Goal: Find specific page/section: Find specific page/section

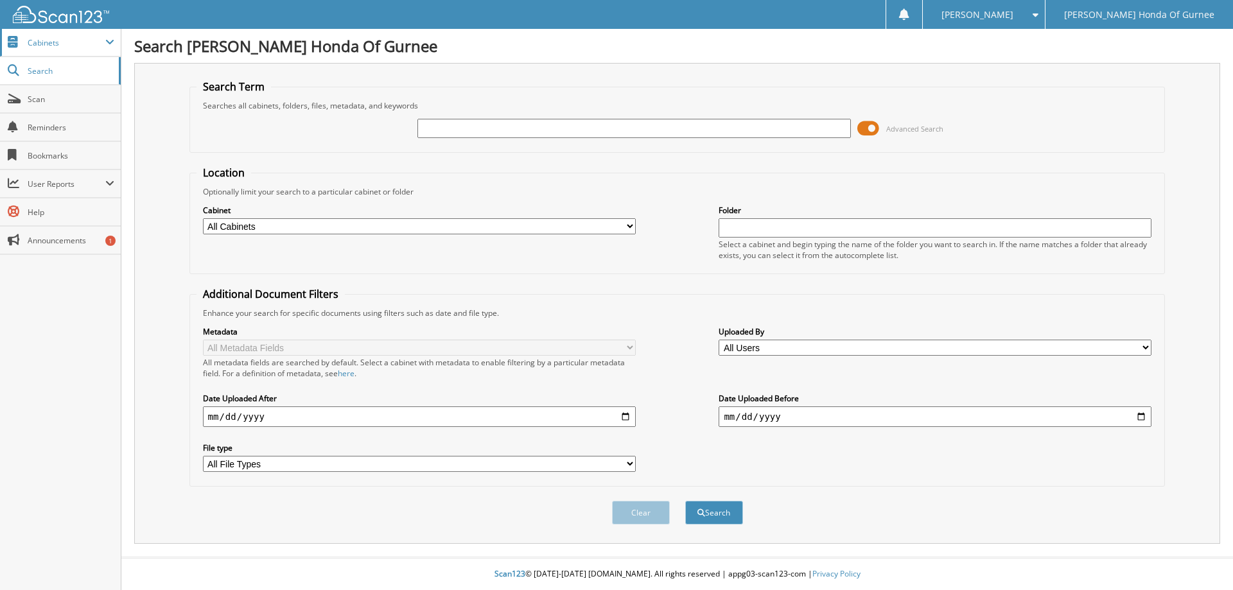
click at [55, 46] on span "Cabinets" at bounding box center [67, 42] width 78 height 11
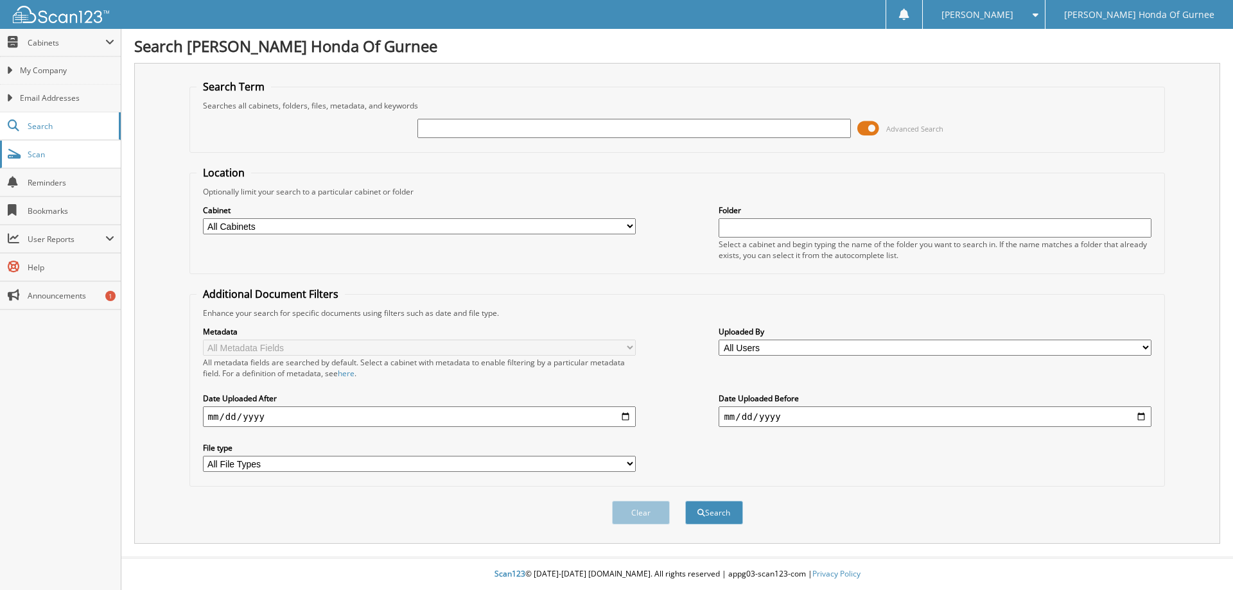
click at [53, 157] on span "Scan" at bounding box center [71, 154] width 87 height 11
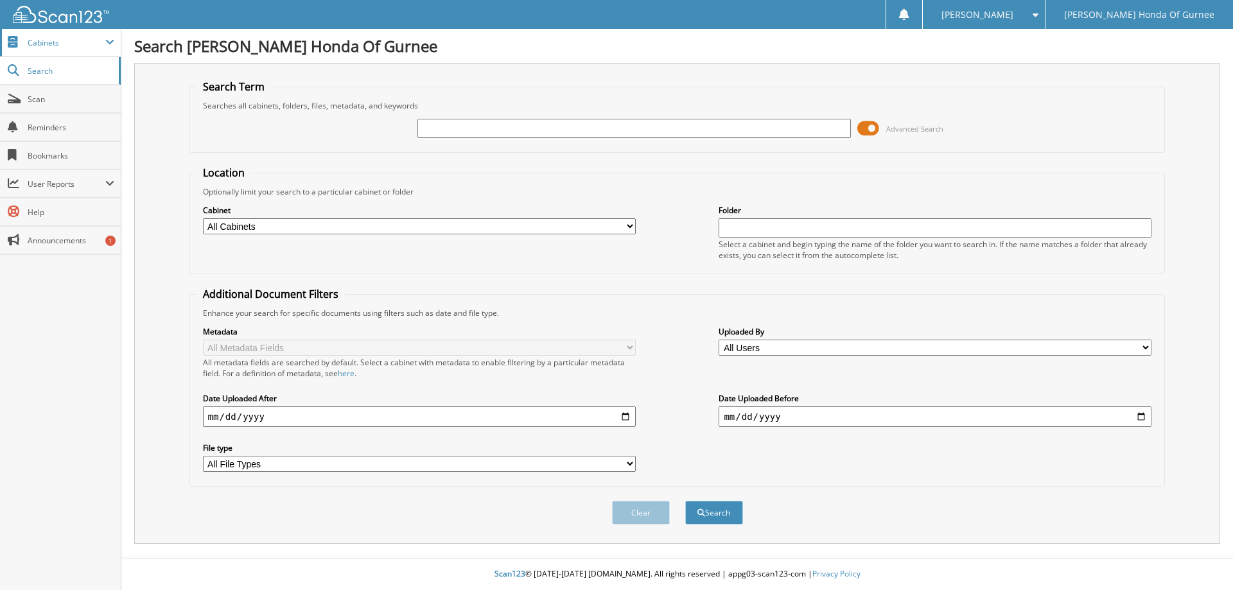
click at [60, 46] on span "Cabinets" at bounding box center [67, 42] width 78 height 11
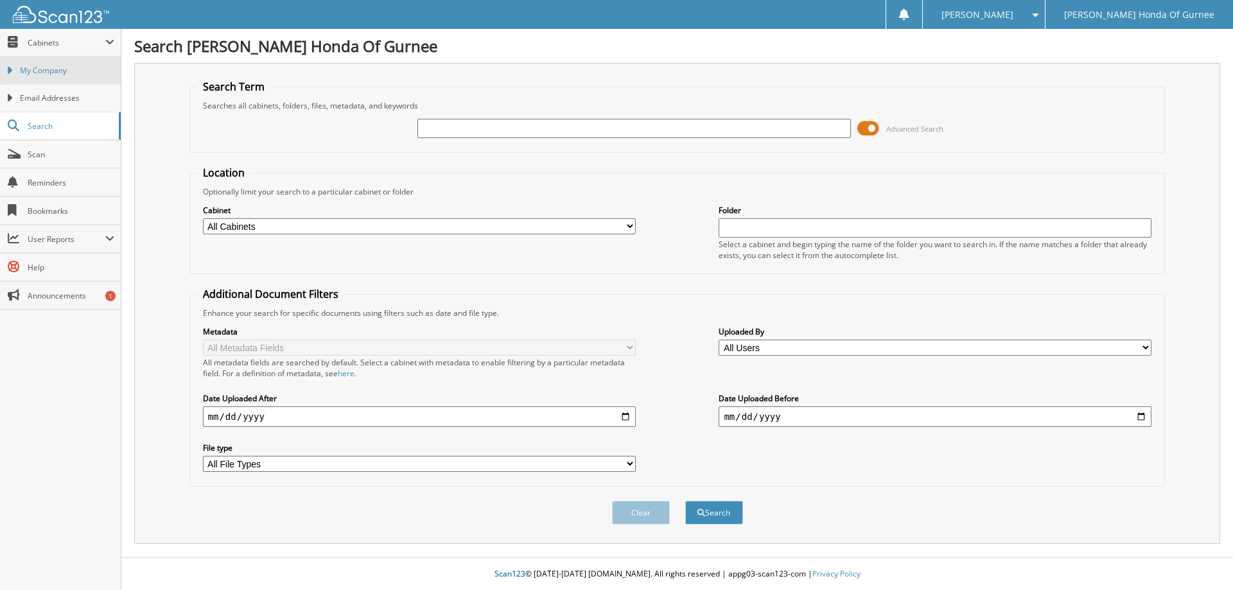
click at [74, 75] on span "My Company" at bounding box center [67, 71] width 94 height 12
